Goal: Task Accomplishment & Management: Use online tool/utility

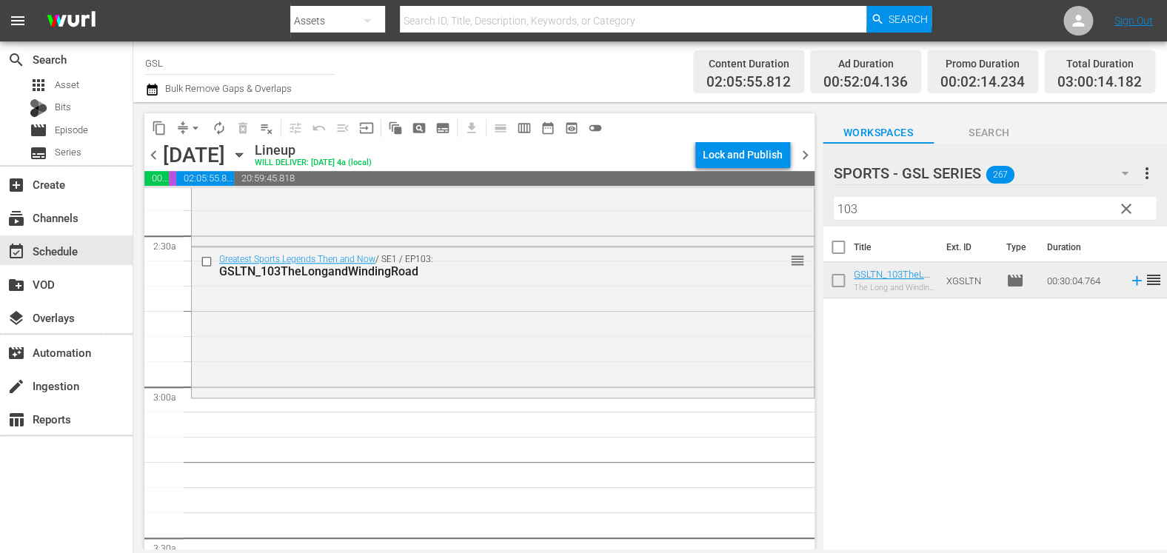
scroll to position [709, 0]
click at [1120, 217] on span "clear" at bounding box center [1127, 209] width 18 height 18
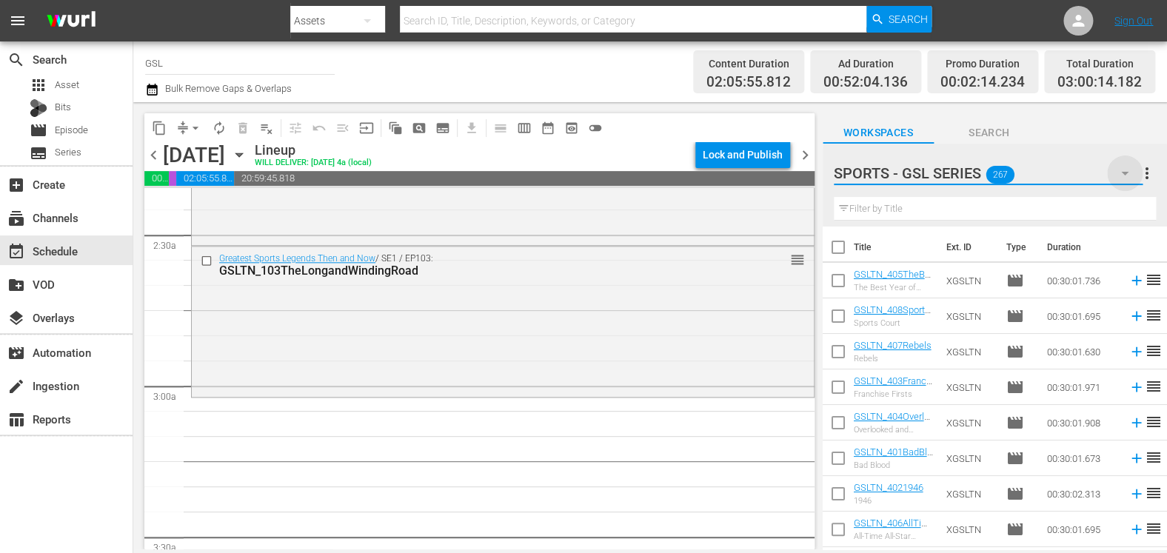
click at [1123, 179] on icon "button" at bounding box center [1125, 173] width 18 height 18
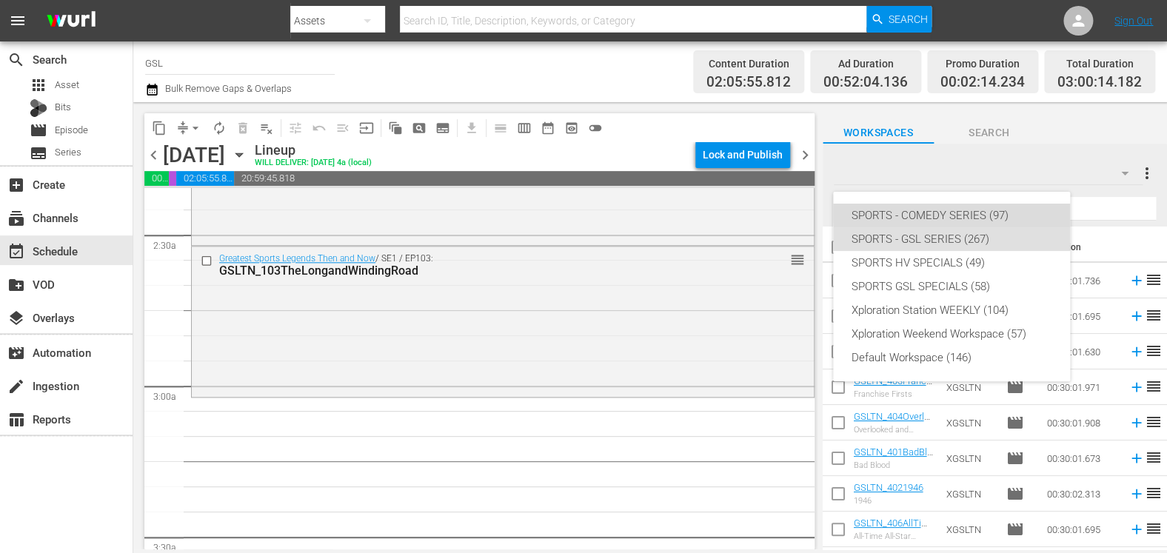
click at [1015, 207] on div "SPORTS - COMEDY SERIES (97)" at bounding box center [951, 216] width 201 height 24
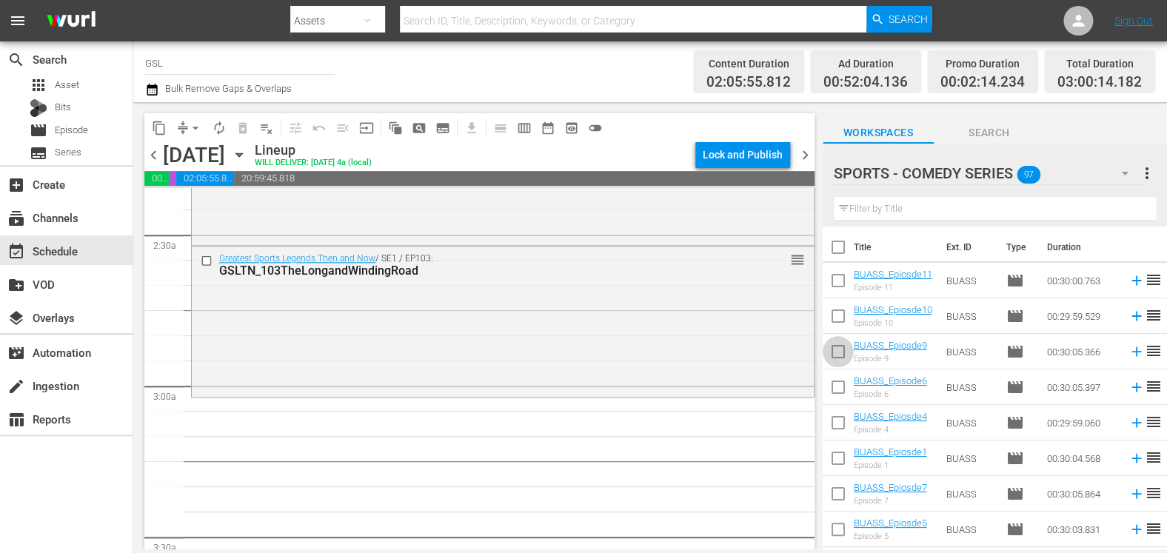
click at [837, 358] on input "checkbox" at bounding box center [838, 354] width 31 height 31
checkbox input "true"
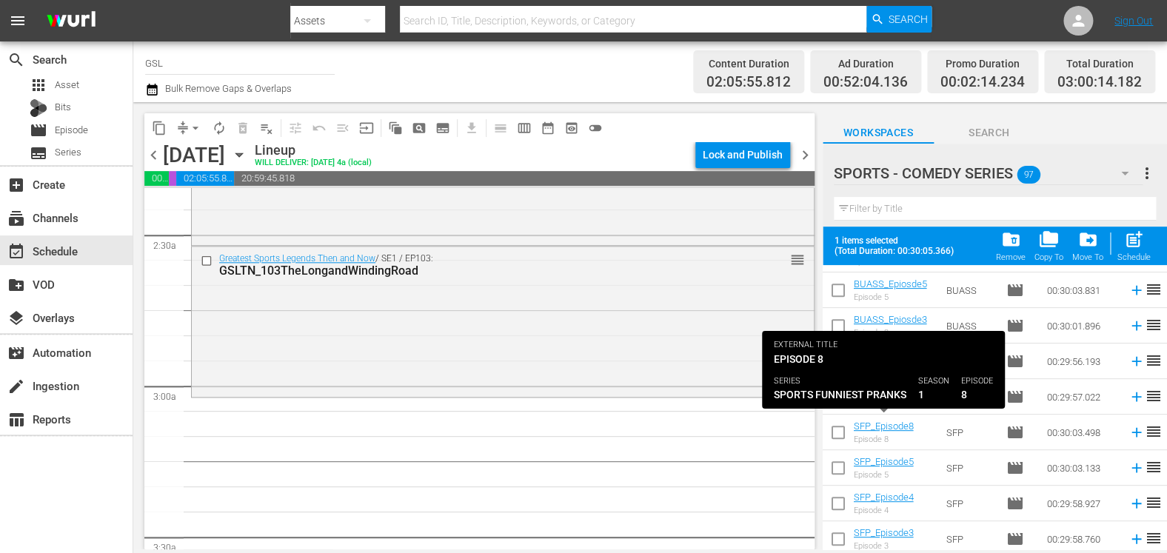
scroll to position [293, 0]
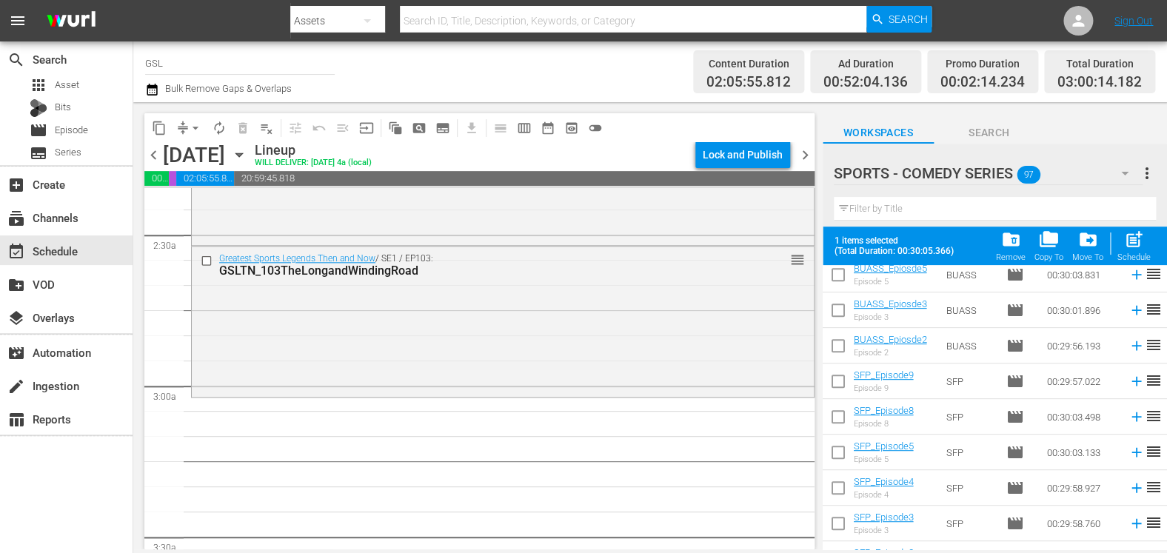
click at [839, 455] on input "checkbox" at bounding box center [838, 455] width 31 height 31
checkbox input "true"
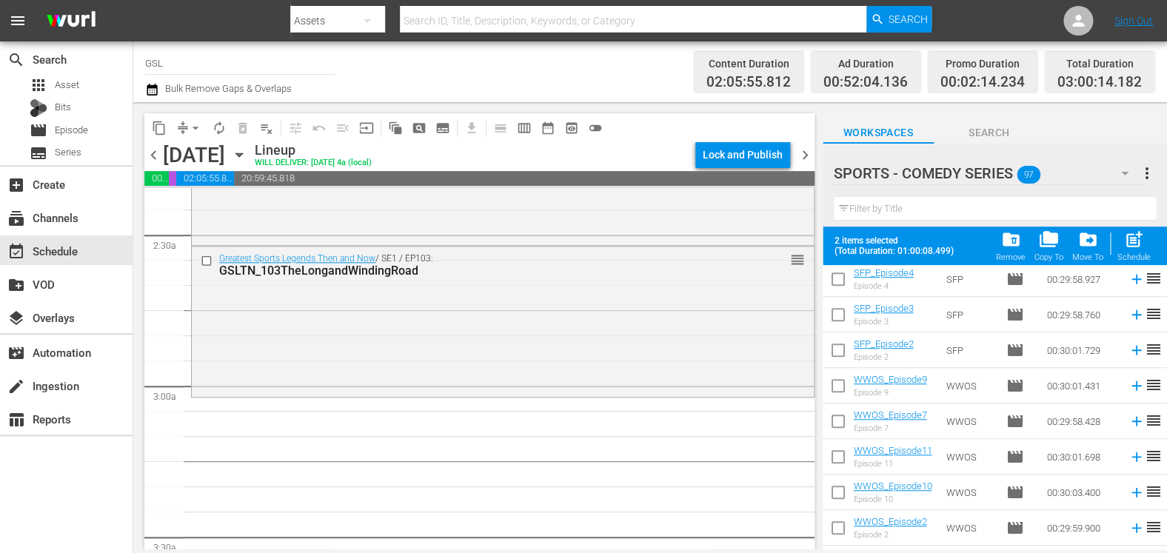
scroll to position [507, 0]
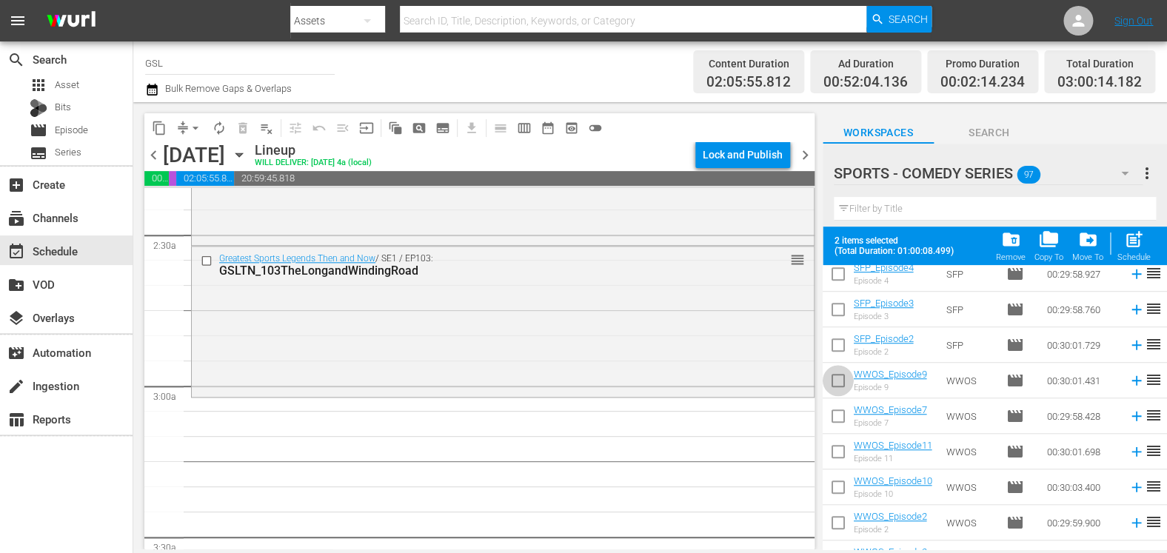
click at [839, 390] on input "checkbox" at bounding box center [838, 383] width 31 height 31
checkbox input "true"
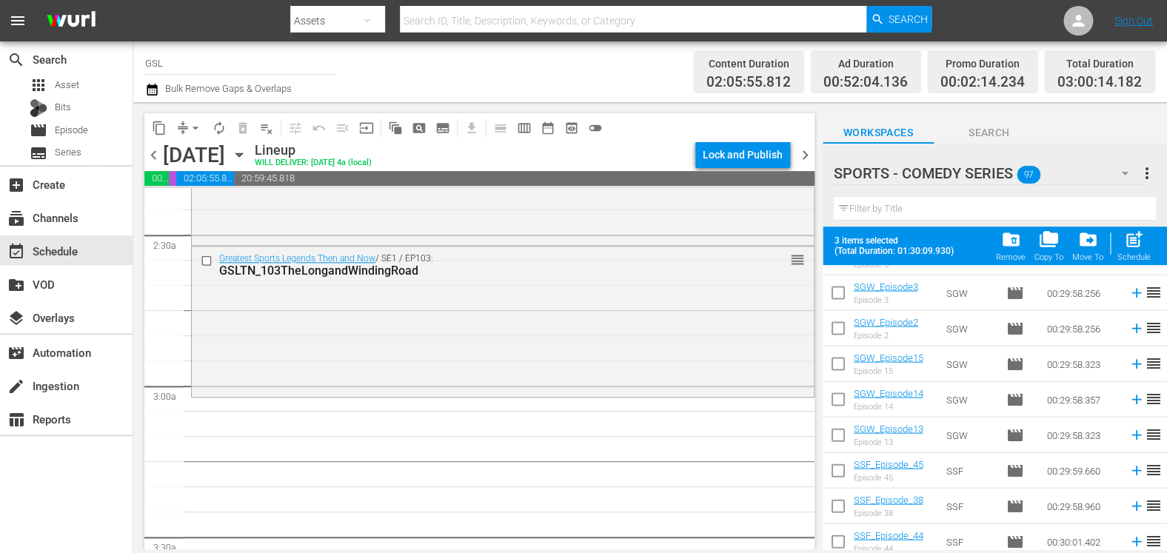
scroll to position [1235, 0]
click at [838, 327] on input "checkbox" at bounding box center [838, 330] width 31 height 31
checkbox input "true"
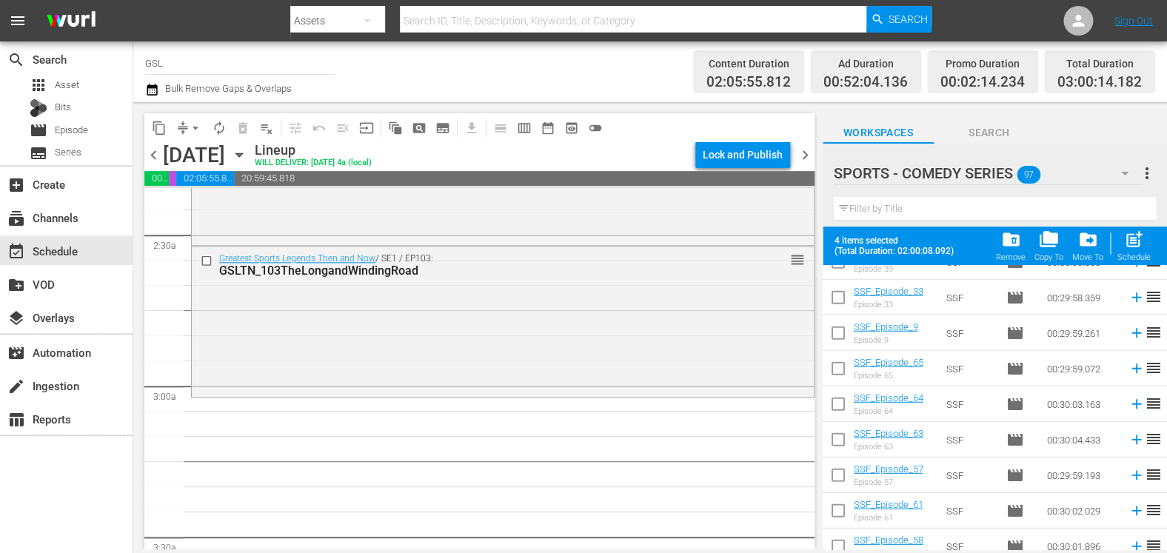
scroll to position [1723, 0]
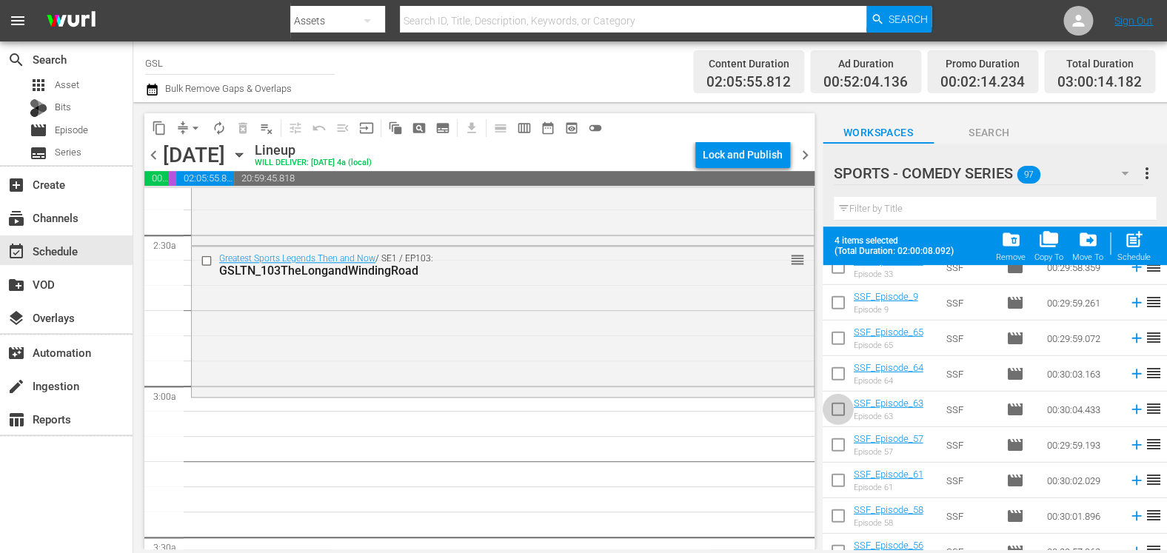
click at [842, 410] on input "checkbox" at bounding box center [838, 412] width 31 height 31
checkbox input "true"
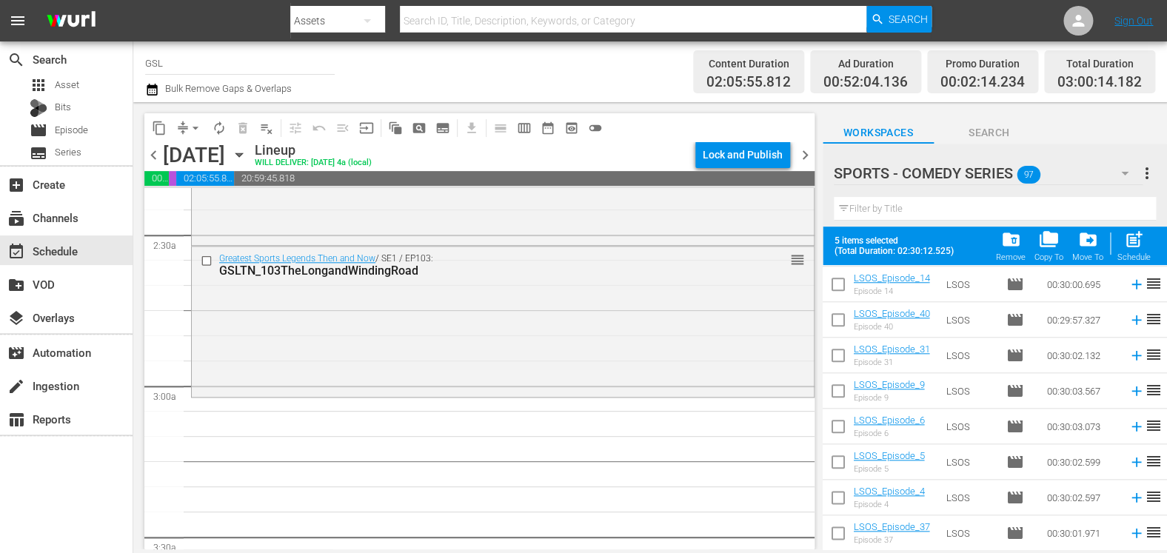
scroll to position [2987, 0]
click at [838, 498] on input "checkbox" at bounding box center [838, 499] width 31 height 31
checkbox input "true"
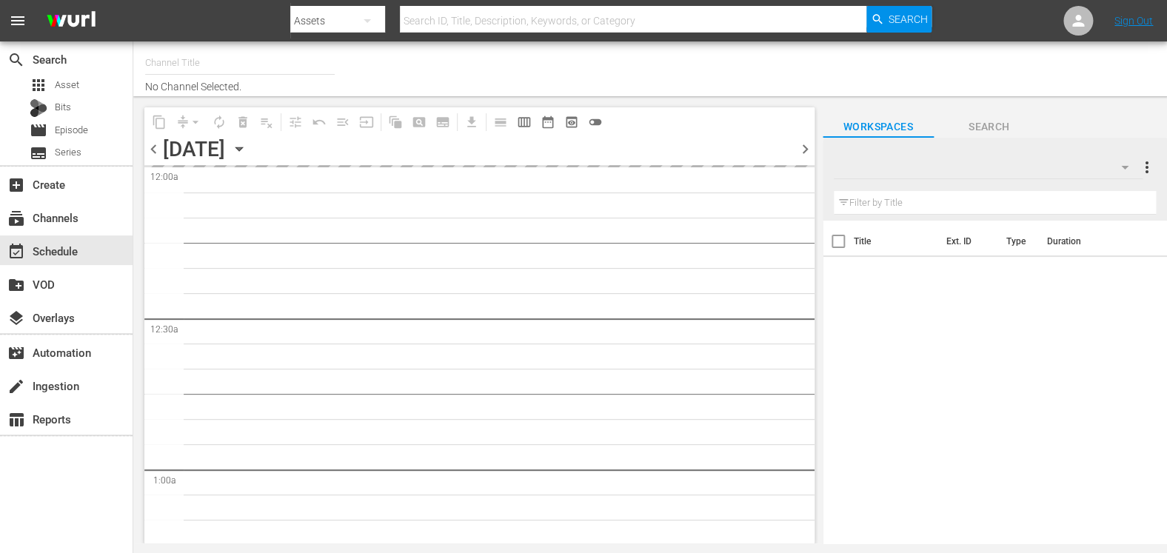
type input "GSL (1813)"
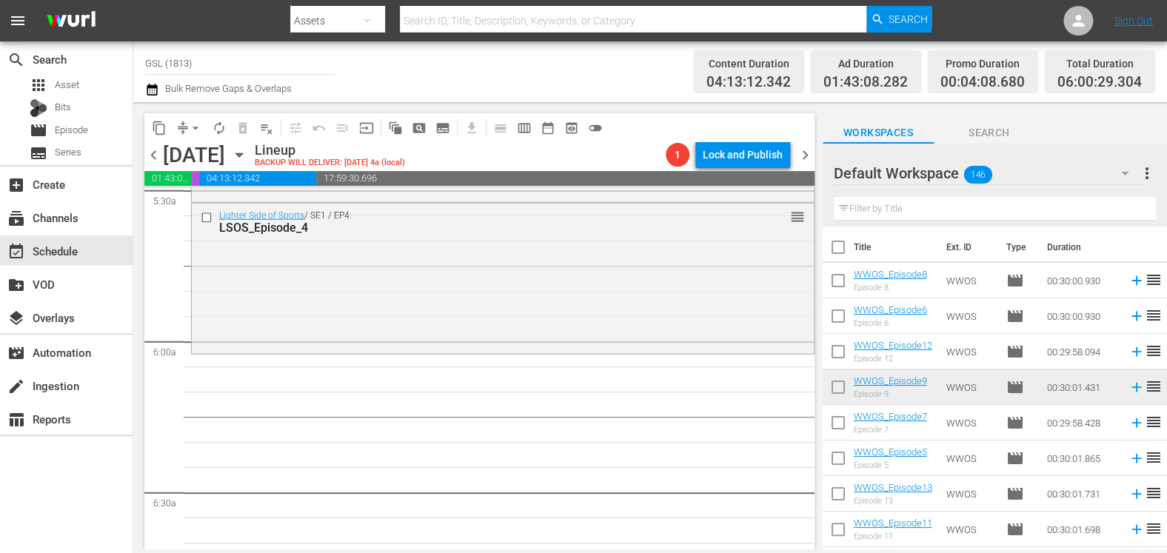
scroll to position [1617, 0]
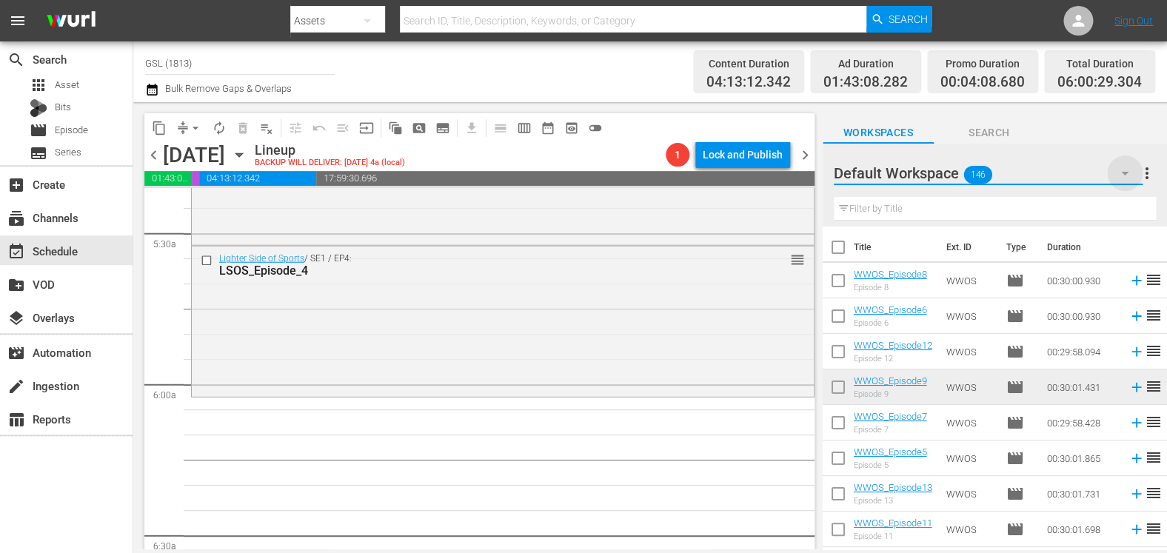
click at [1119, 176] on icon "button" at bounding box center [1125, 173] width 18 height 18
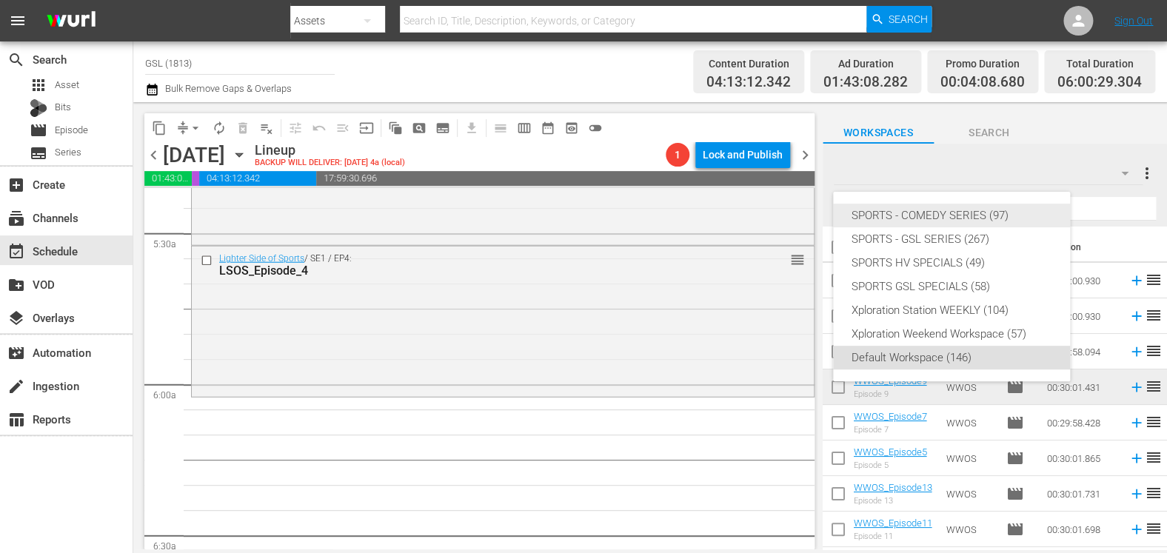
click at [985, 213] on div "SPORTS - COMEDY SERIES (97)" at bounding box center [951, 216] width 201 height 24
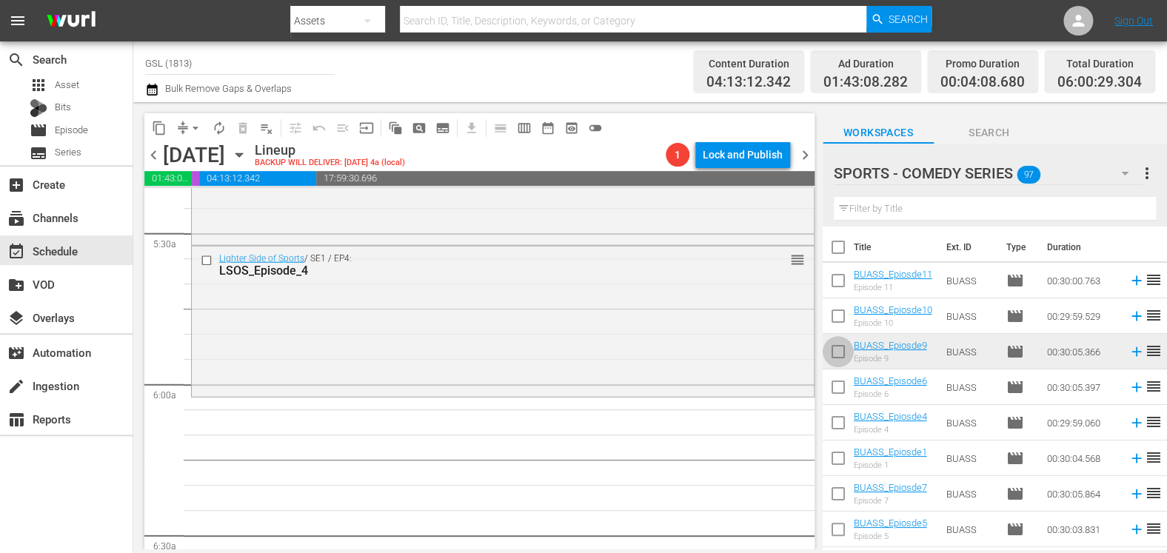
click at [831, 355] on input "checkbox" at bounding box center [838, 354] width 31 height 31
checkbox input "true"
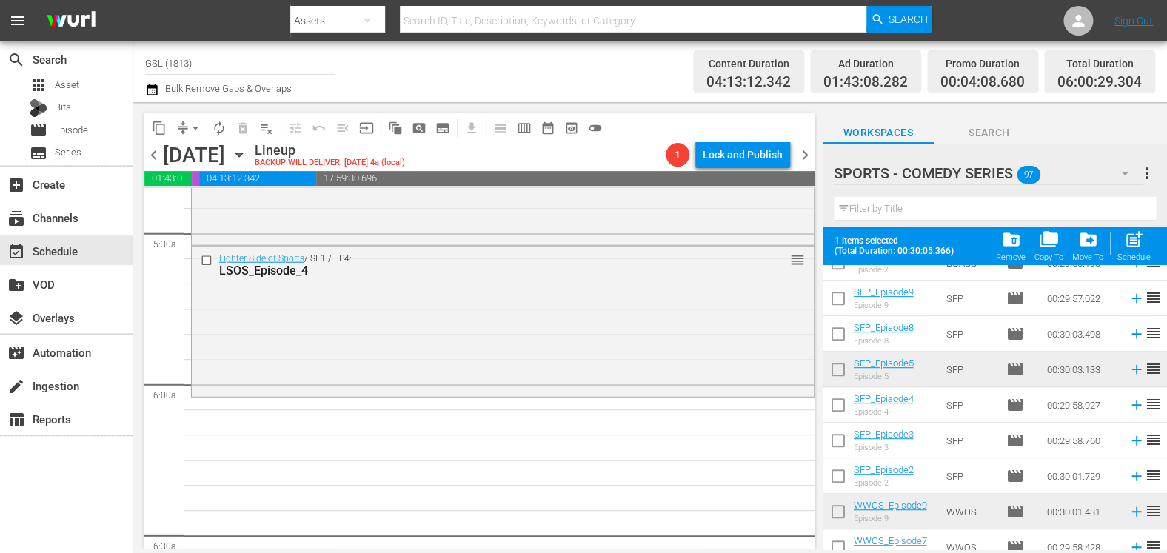
click at [844, 375] on input "checkbox" at bounding box center [838, 372] width 31 height 31
checkbox input "true"
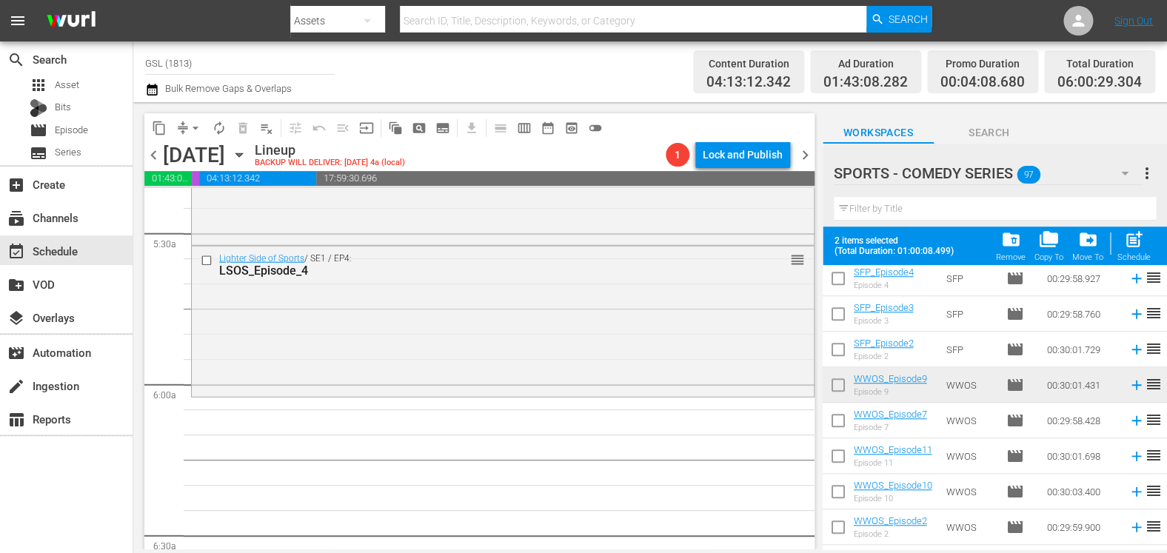
scroll to position [584, 0]
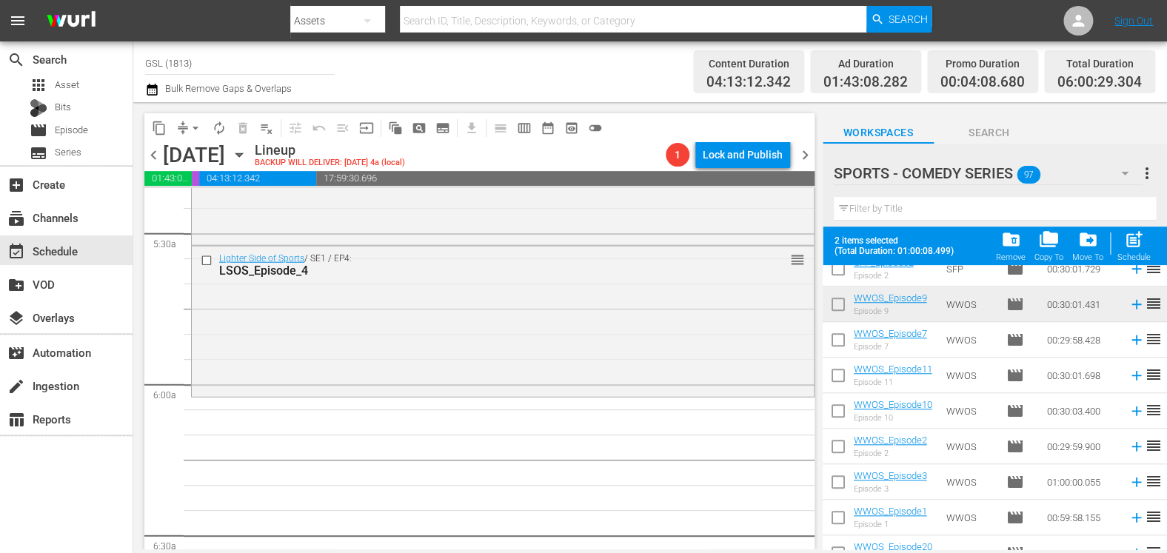
click at [843, 313] on input "checkbox" at bounding box center [838, 307] width 31 height 31
checkbox input "true"
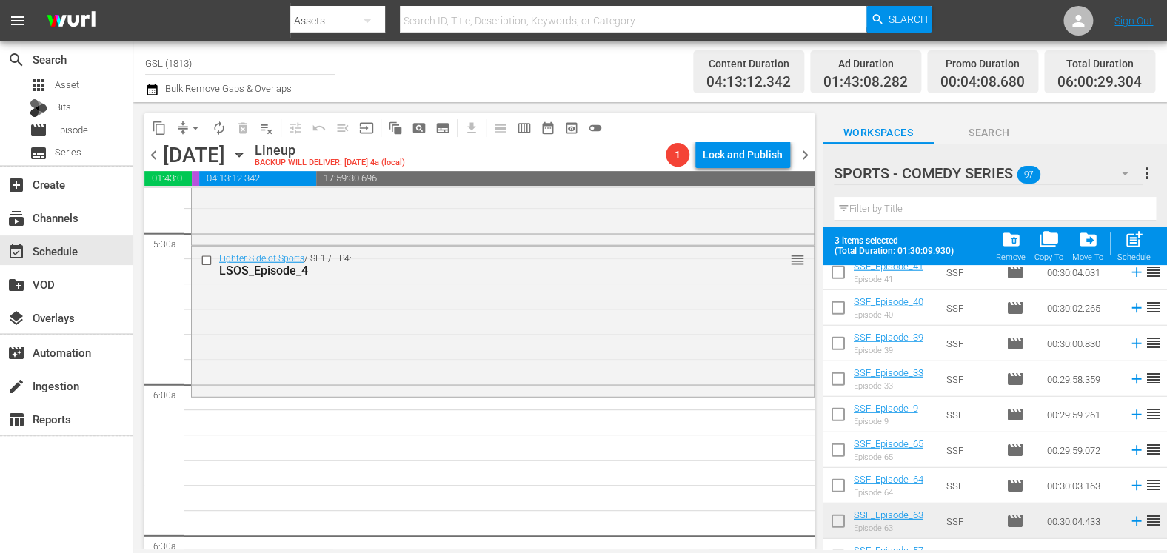
scroll to position [1616, 0]
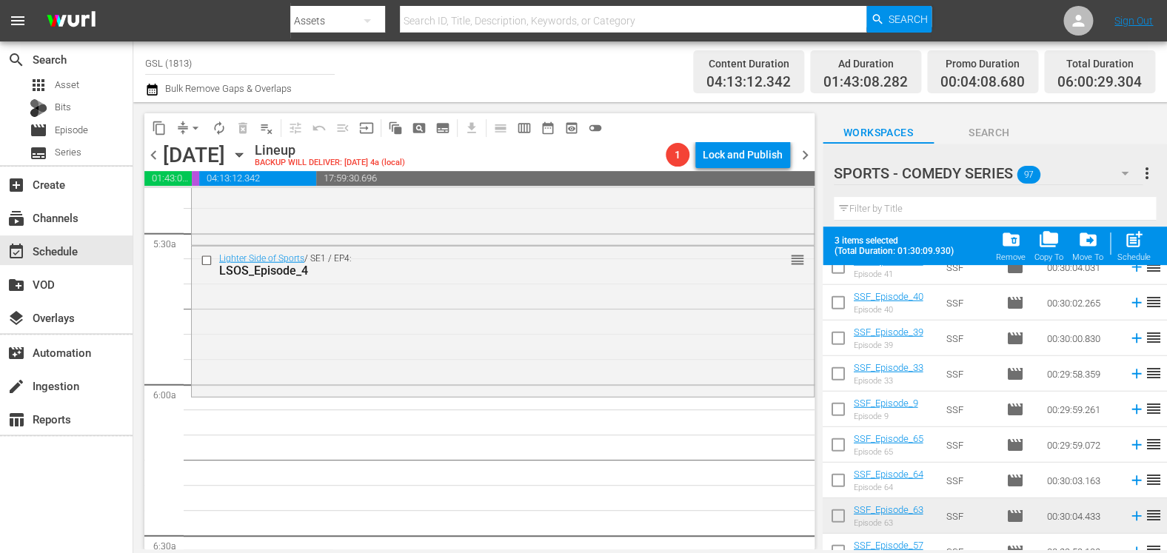
click at [836, 524] on input "checkbox" at bounding box center [838, 519] width 31 height 31
checkbox input "true"
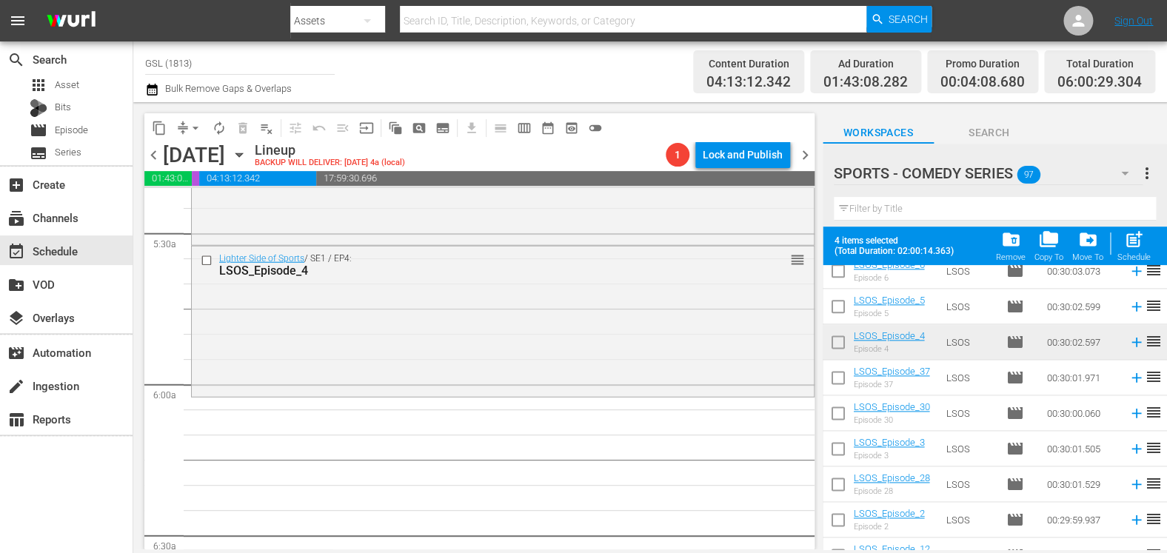
scroll to position [3115, 0]
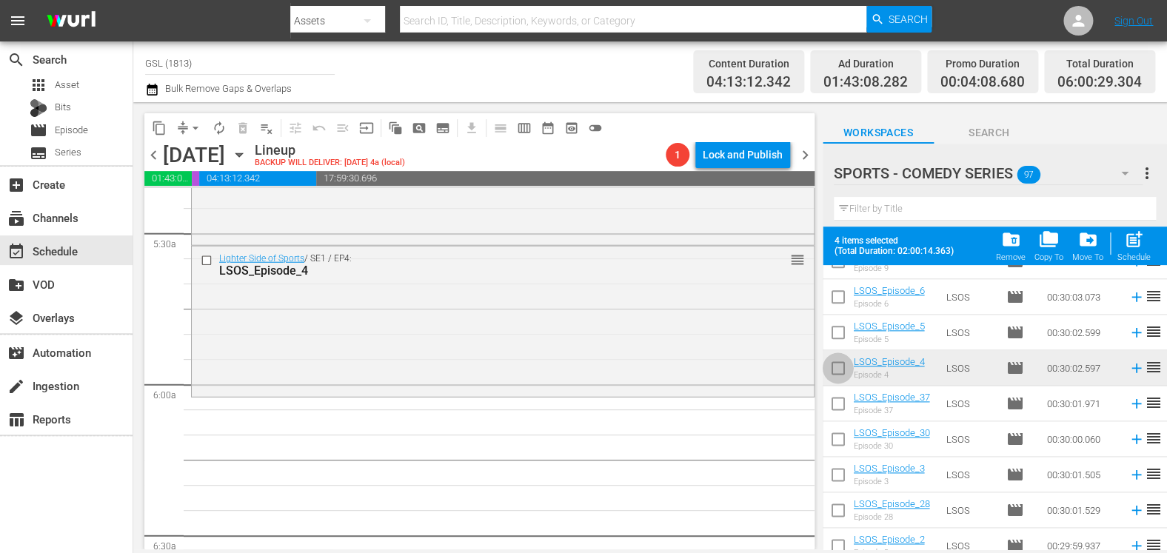
click at [841, 375] on input "checkbox" at bounding box center [838, 370] width 31 height 31
checkbox input "true"
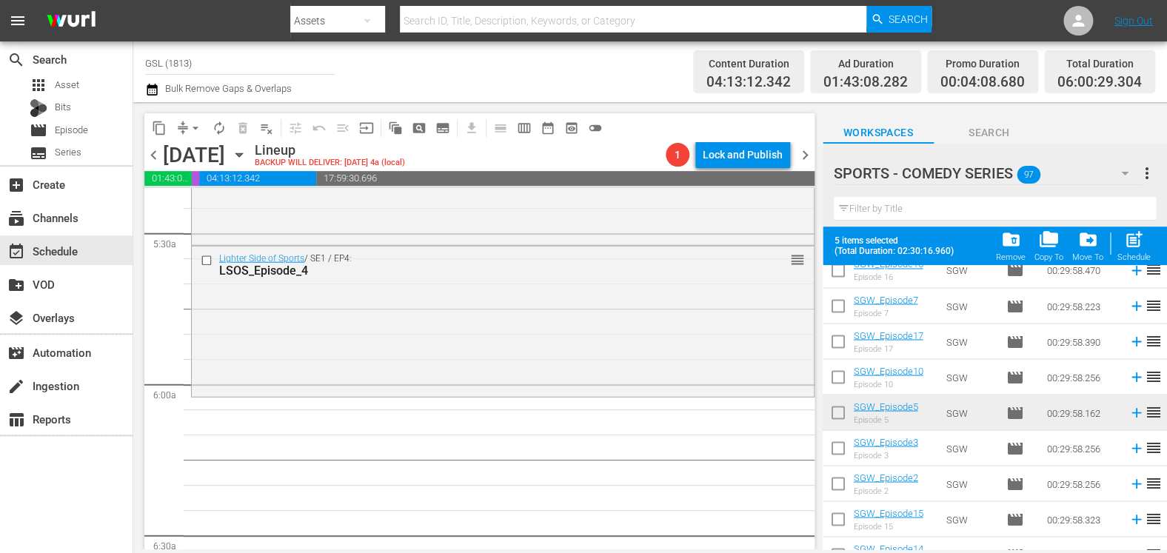
scroll to position [1077, 0]
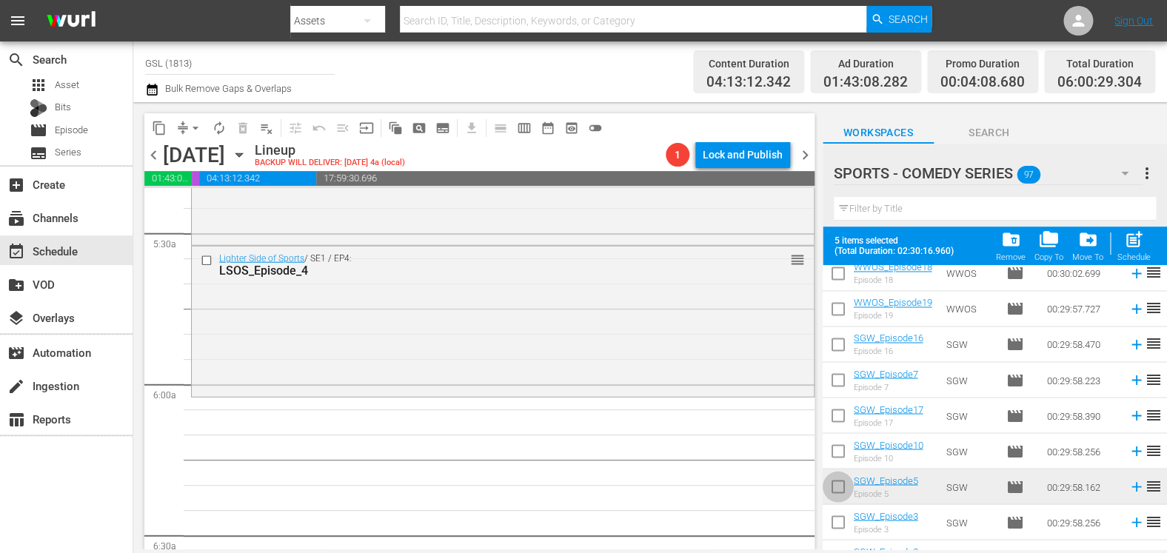
click at [836, 492] on input "checkbox" at bounding box center [838, 489] width 31 height 31
checkbox input "true"
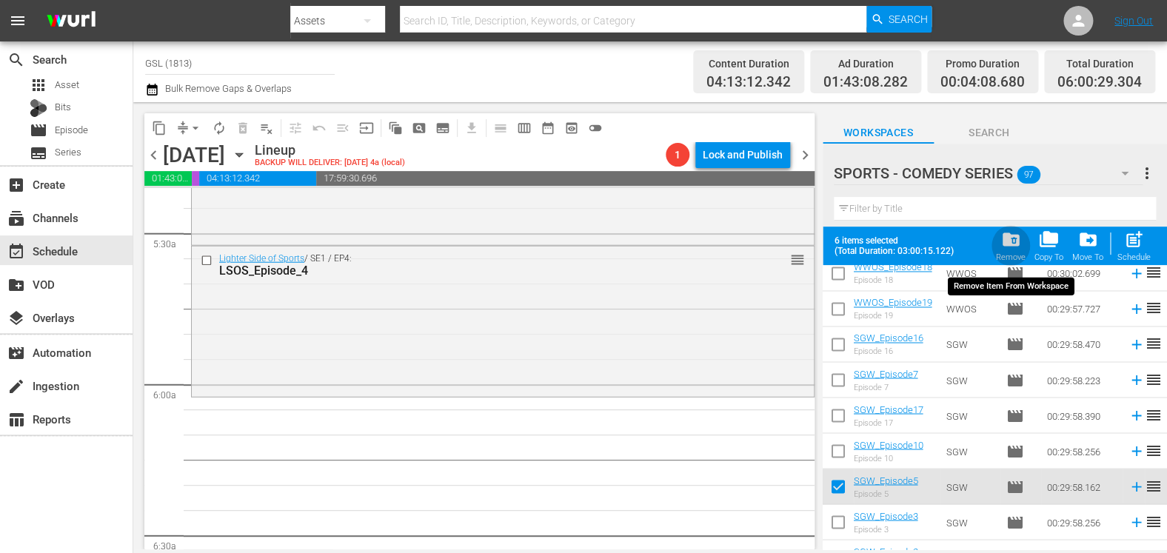
click at [1013, 241] on span "folder_delete" at bounding box center [1011, 240] width 20 height 20
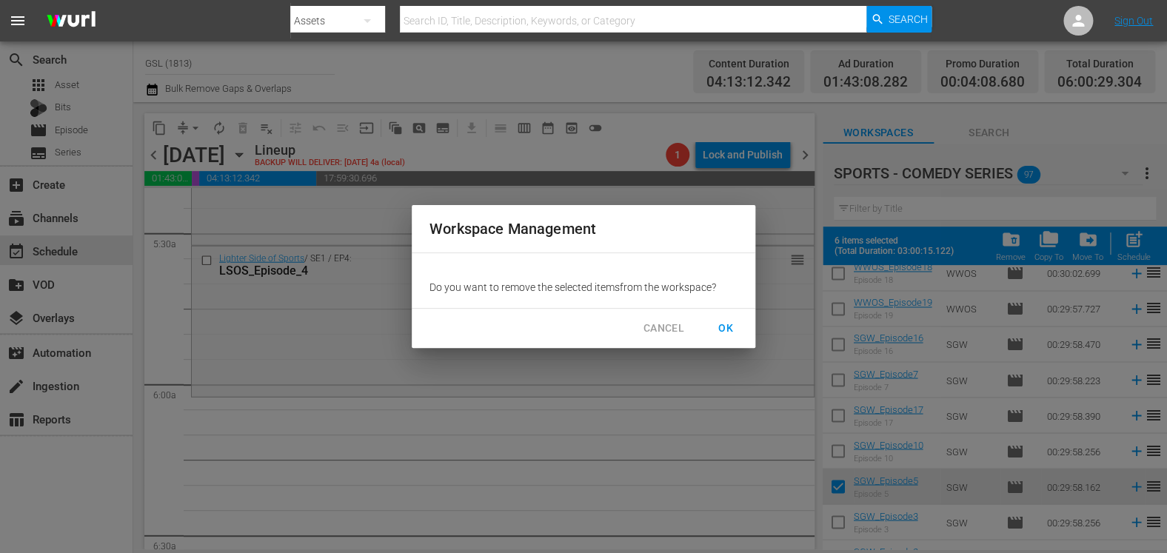
click at [727, 336] on span "OK" at bounding box center [726, 328] width 24 height 19
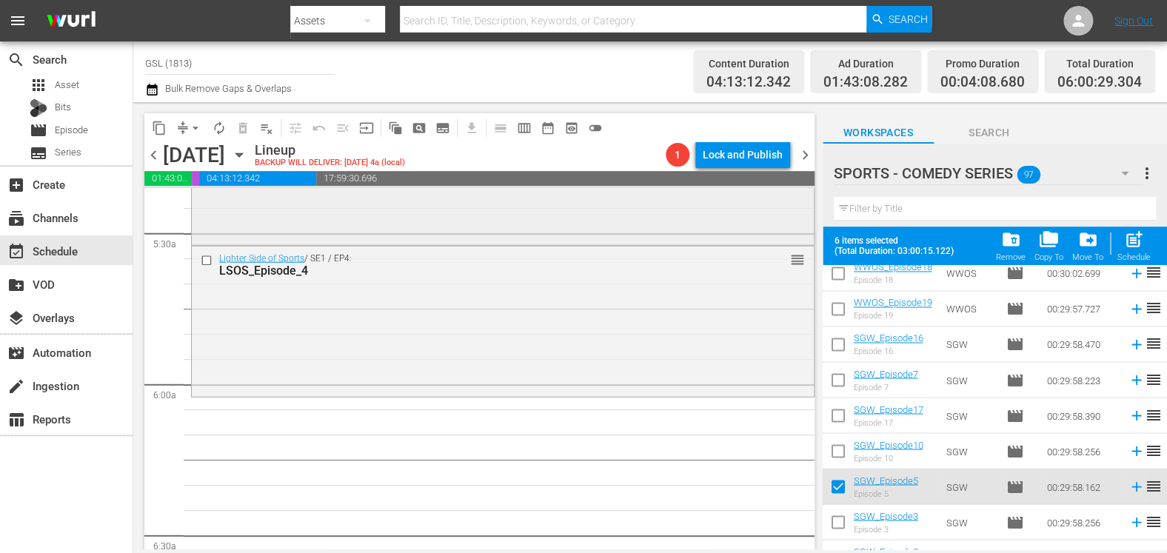
checkbox input "false"
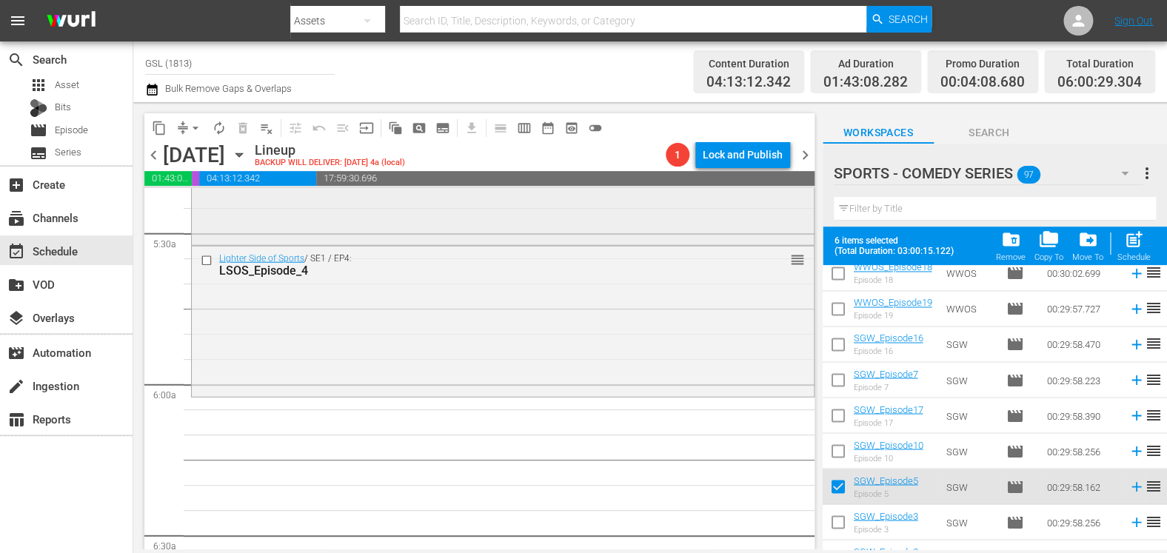
checkbox input "false"
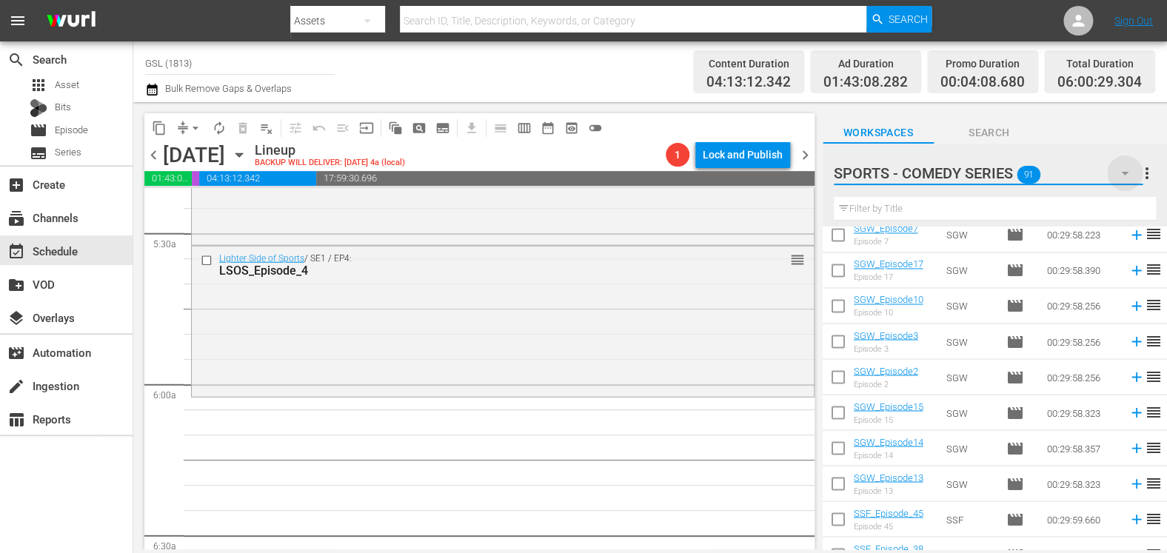
click at [1132, 173] on icon "button" at bounding box center [1125, 173] width 18 height 18
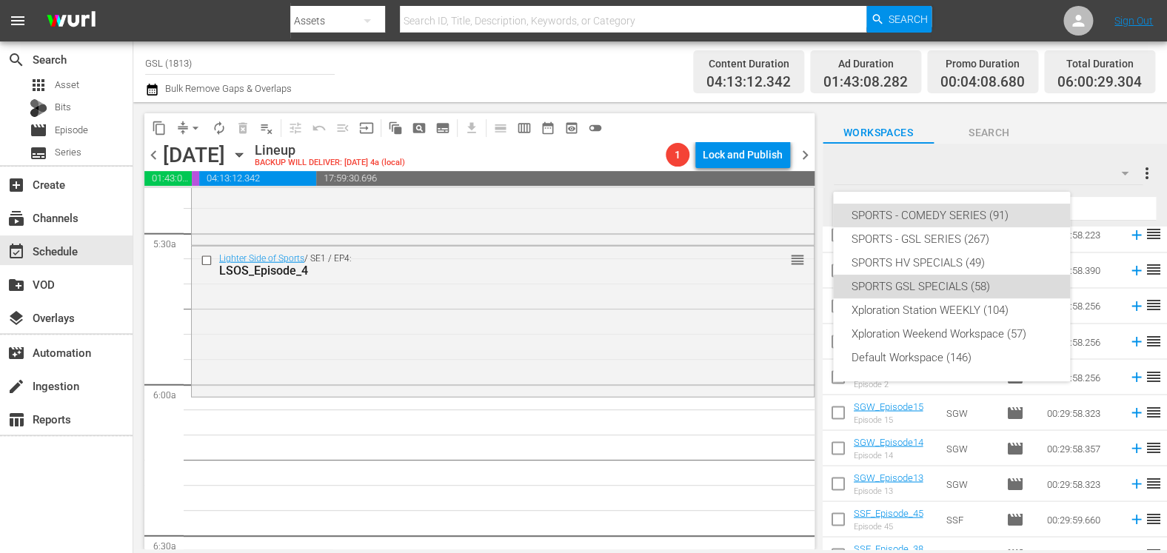
click at [968, 286] on div "SPORTS GSL SPECIALS (58)" at bounding box center [951, 287] width 201 height 24
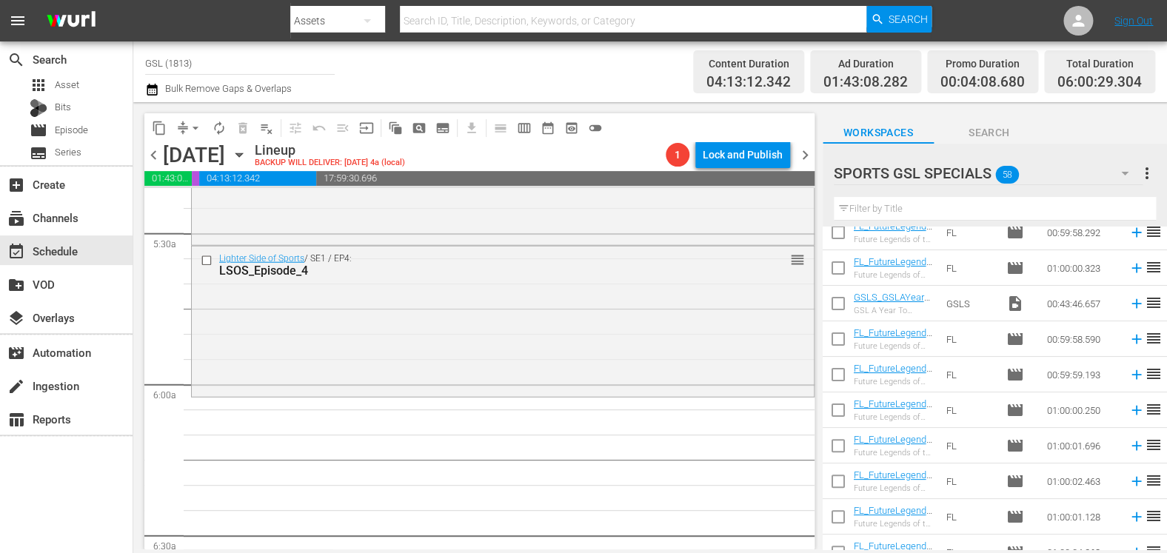
scroll to position [84, 0]
click at [1127, 181] on icon "button" at bounding box center [1125, 173] width 18 height 18
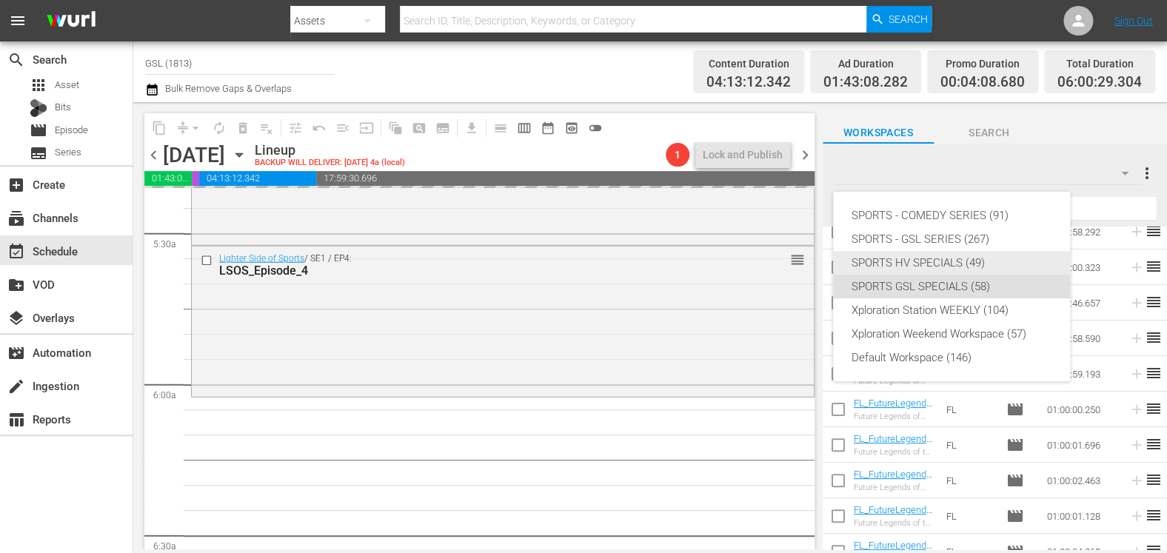
click at [972, 266] on div "SPORTS HV SPECIALS (49)" at bounding box center [951, 263] width 201 height 24
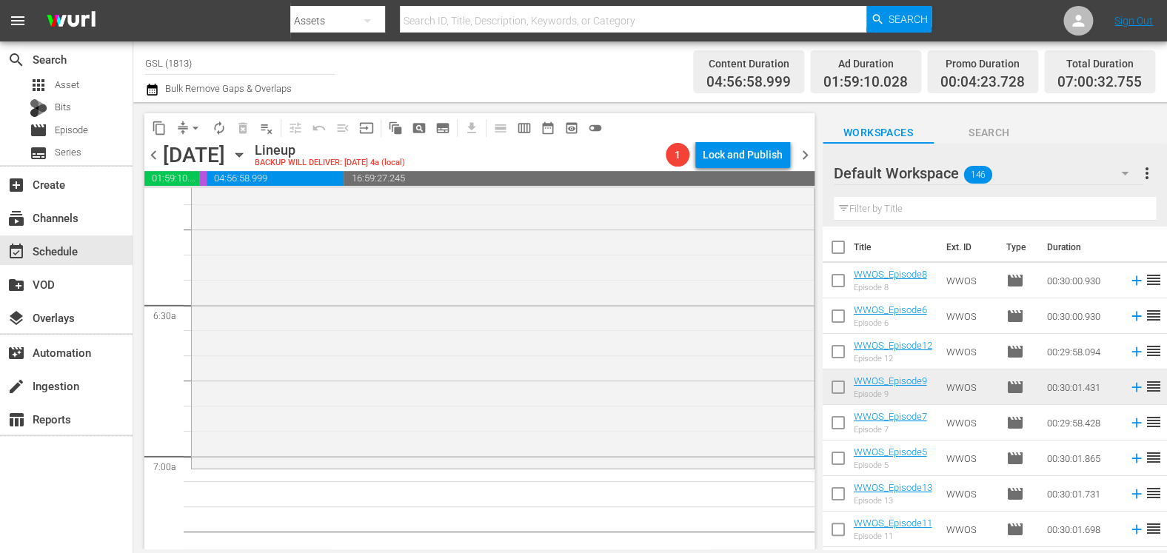
scroll to position [1948, 0]
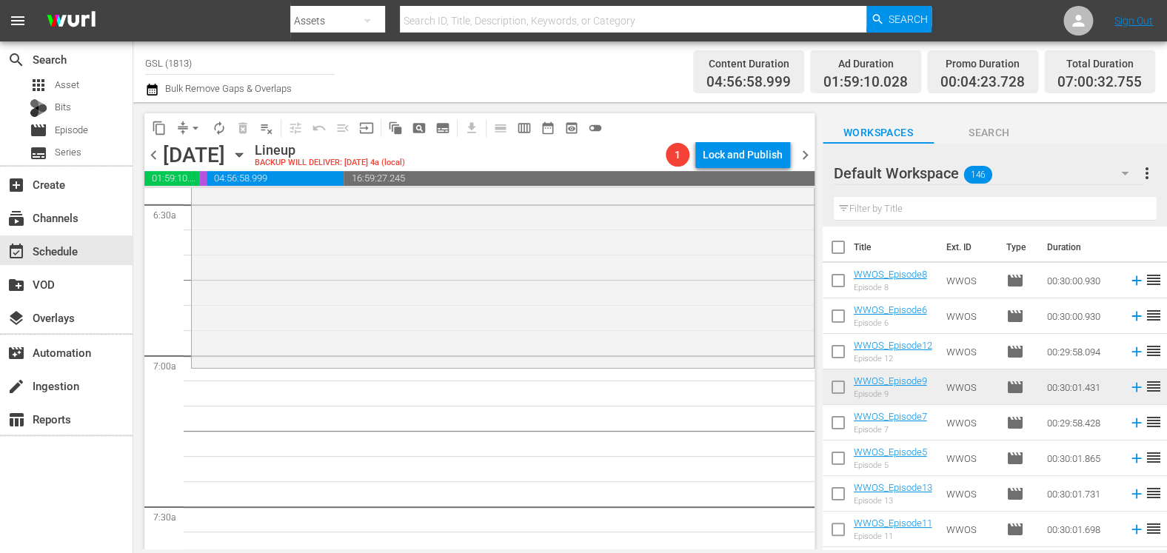
click at [1129, 169] on icon "button" at bounding box center [1125, 173] width 18 height 18
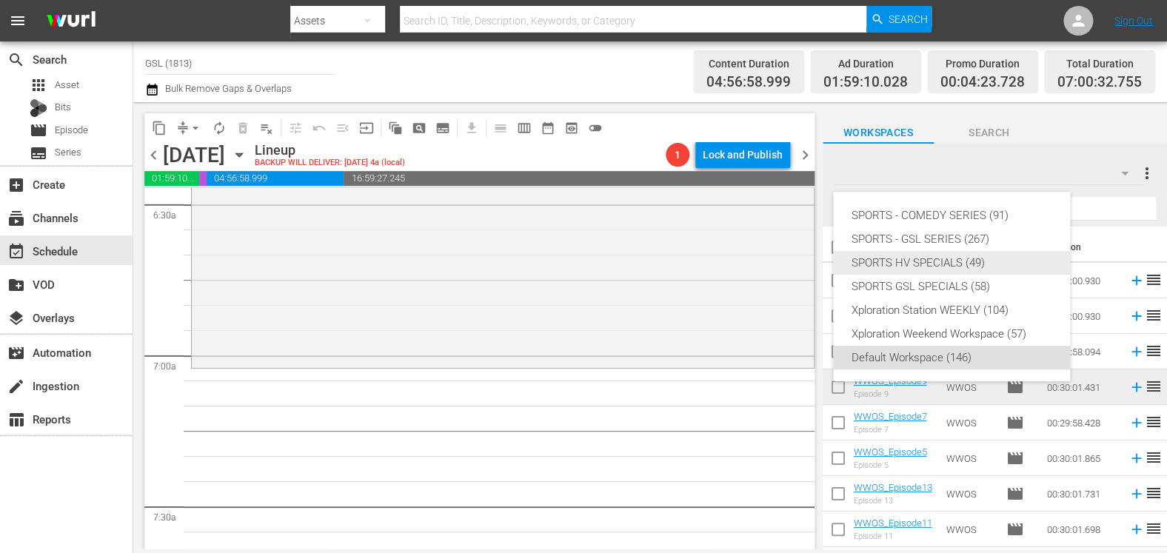
click at [1003, 270] on div "SPORTS HV SPECIALS (49)" at bounding box center [951, 263] width 201 height 24
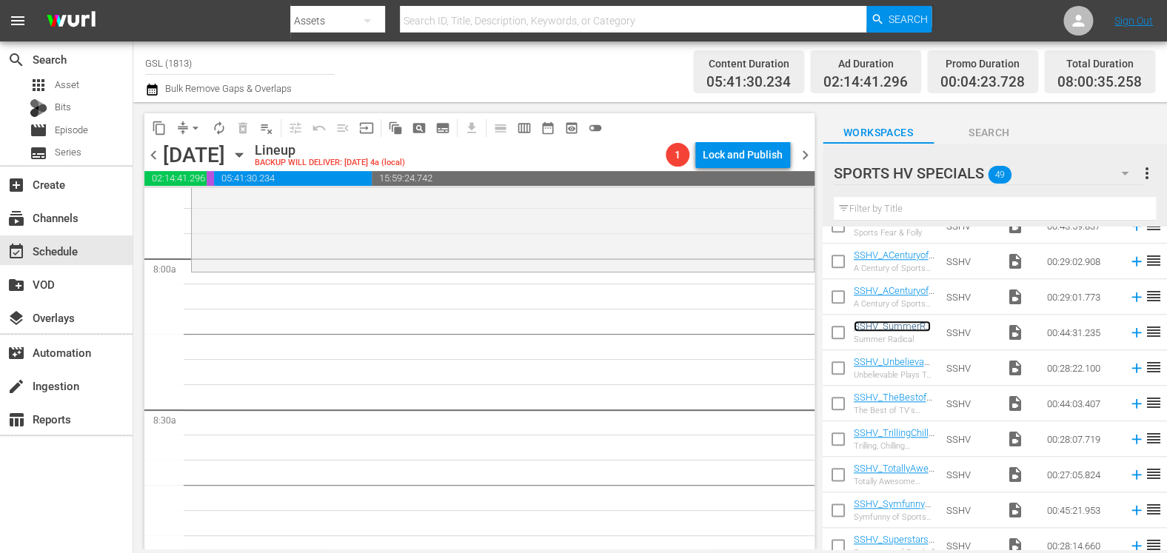
scroll to position [2350, 0]
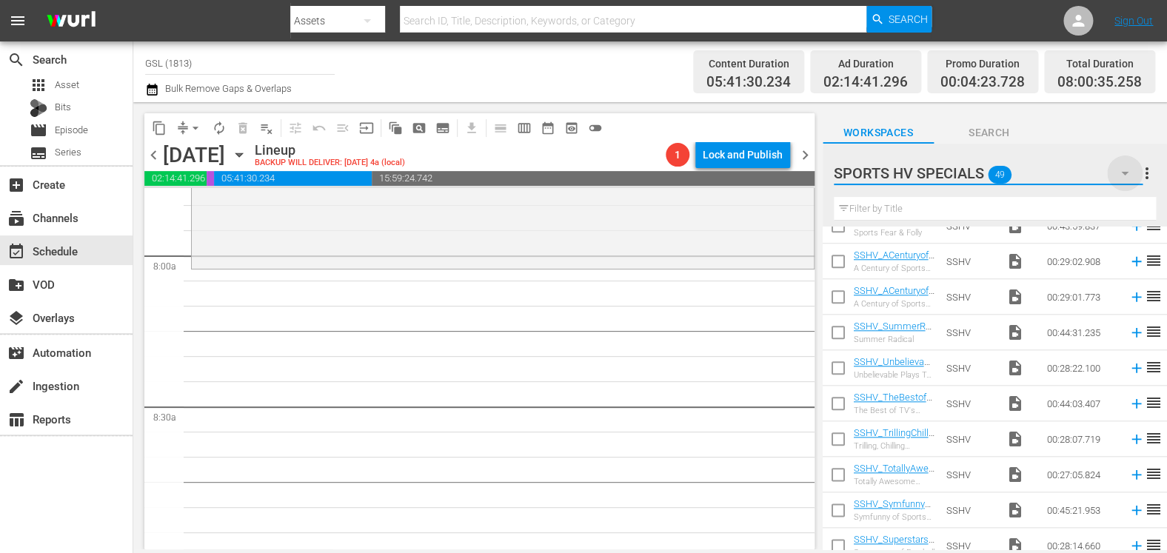
click at [1126, 174] on icon "button" at bounding box center [1124, 174] width 7 height 4
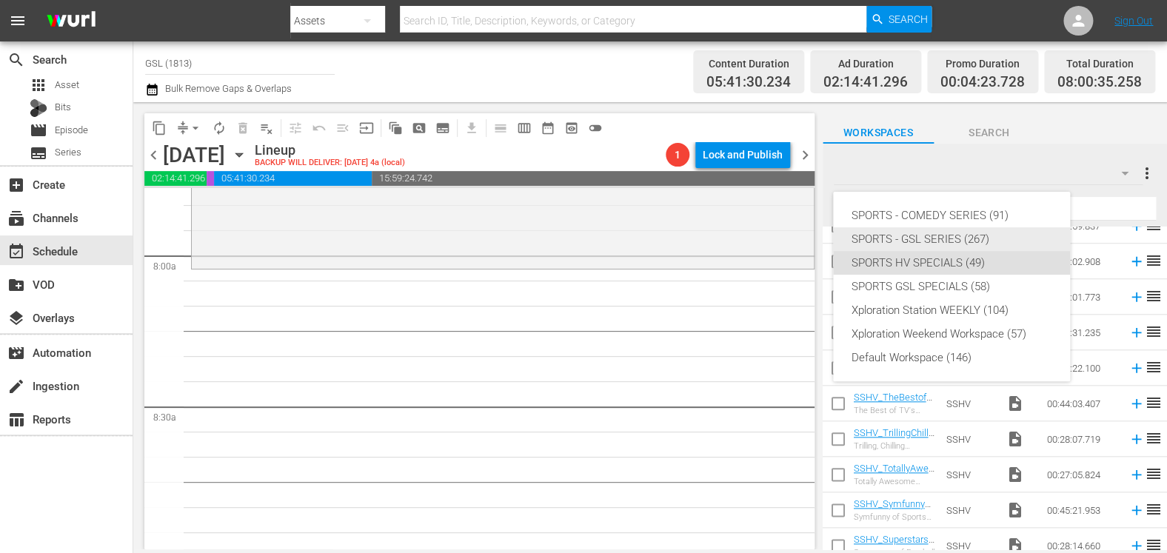
click at [989, 238] on div "SPORTS - GSL SERIES (267)" at bounding box center [951, 239] width 201 height 24
